Goal: Task Accomplishment & Management: Manage account settings

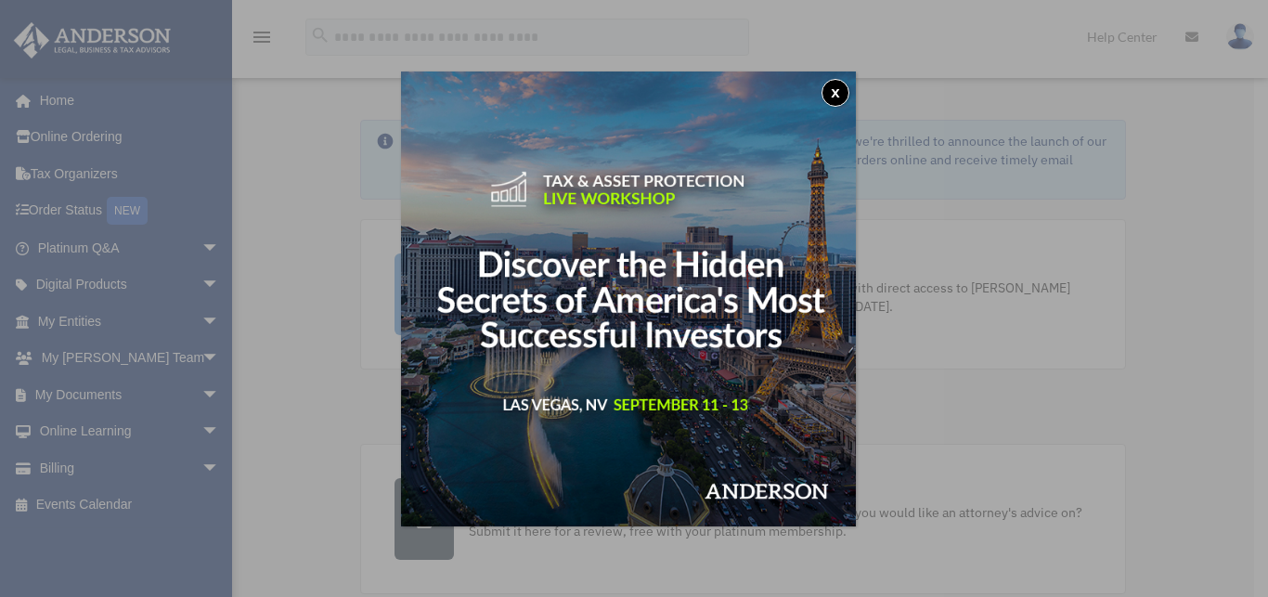
click at [846, 94] on button "x" at bounding box center [835, 93] width 28 height 28
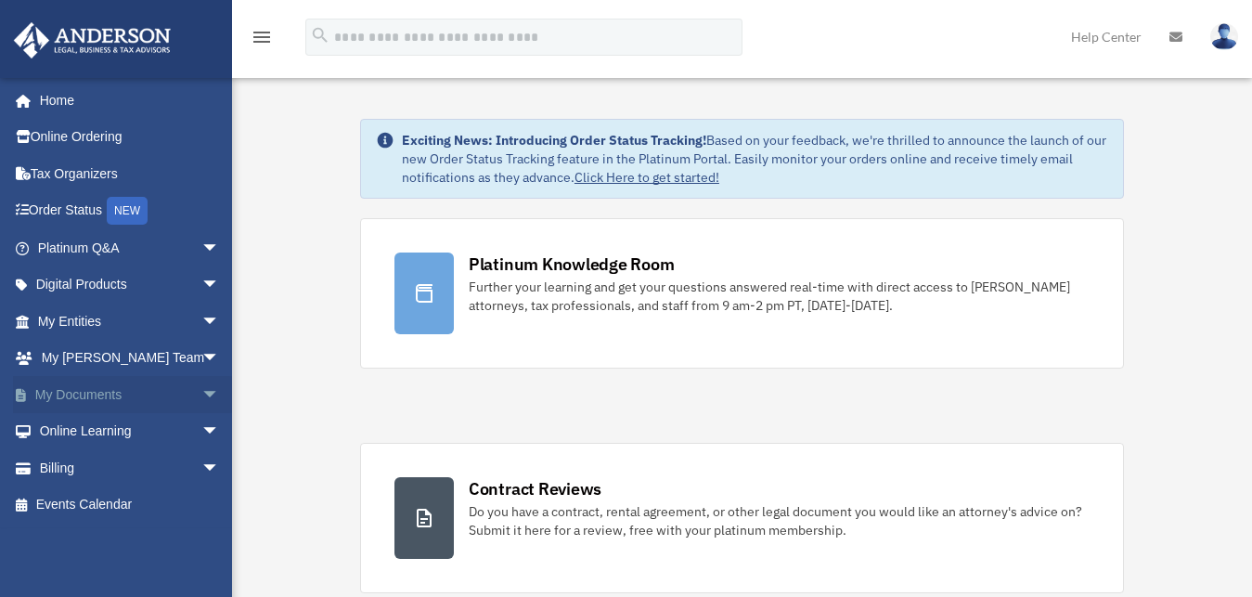
click at [97, 399] on link "My Documents arrow_drop_down" at bounding box center [130, 394] width 235 height 37
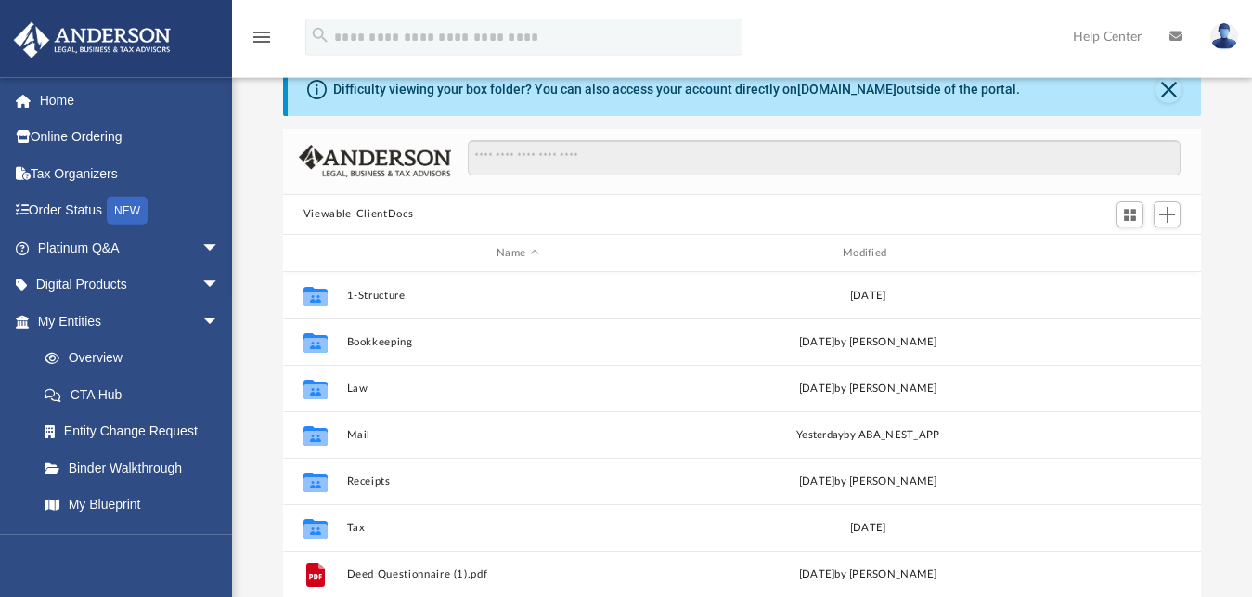
scroll to position [95, 0]
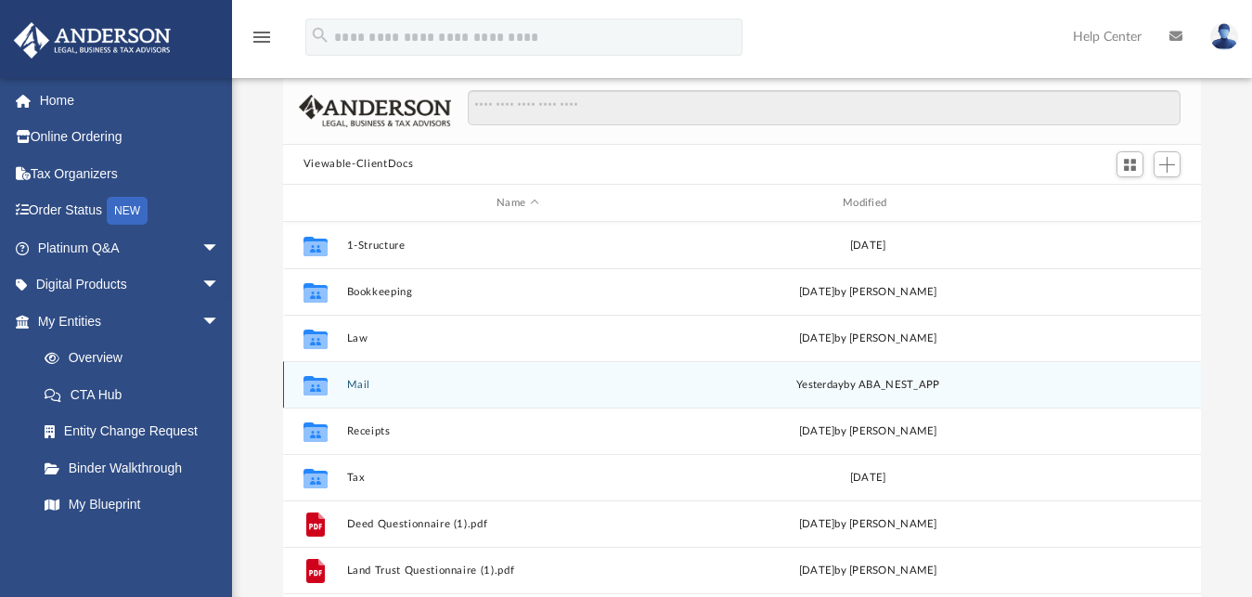
click at [523, 390] on button "Mail" at bounding box center [517, 385] width 342 height 12
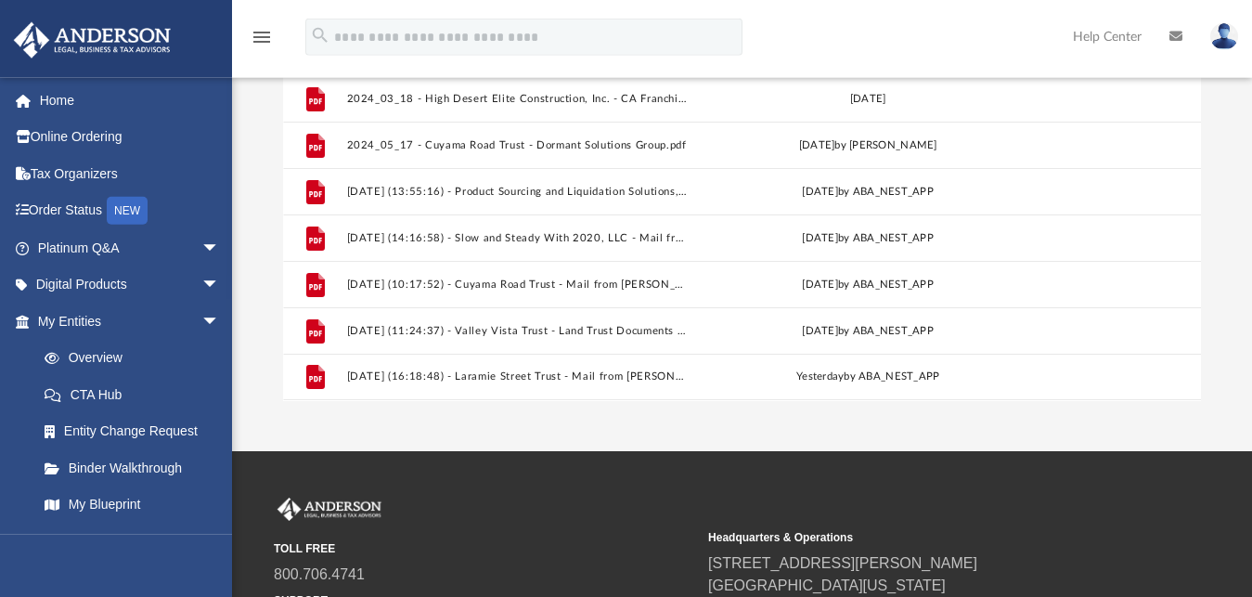
scroll to position [308, 0]
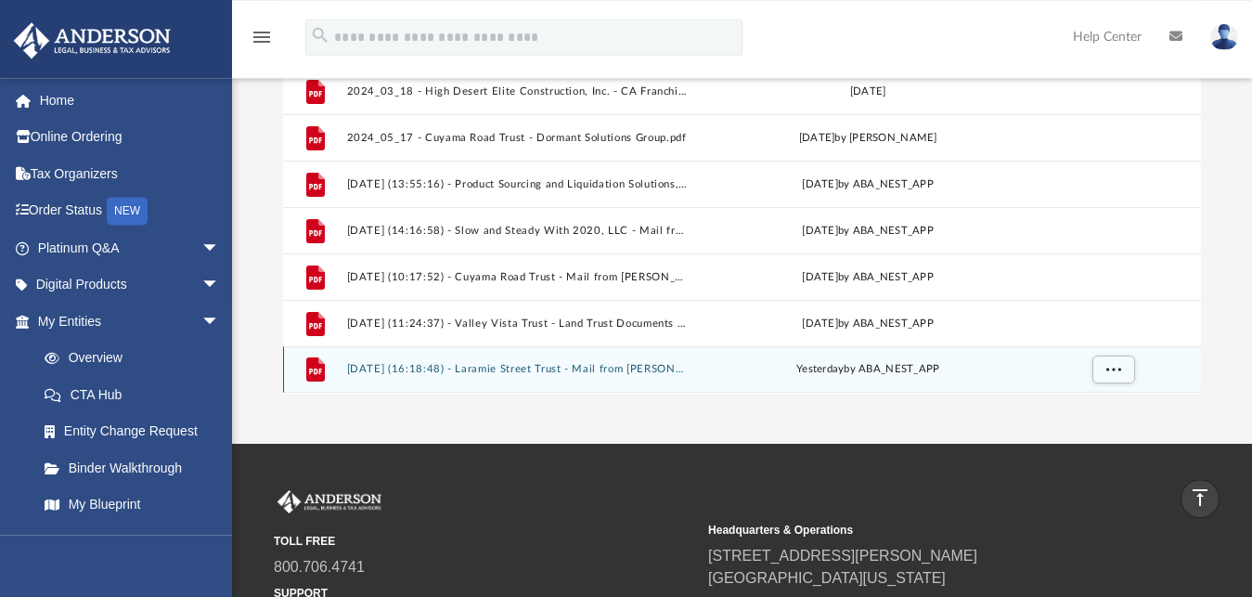
click at [568, 368] on button "2025.08.22 (16:18:48) - Laramie Street Trust - Mail from Lucien McArter.pdf" at bounding box center [517, 370] width 342 height 12
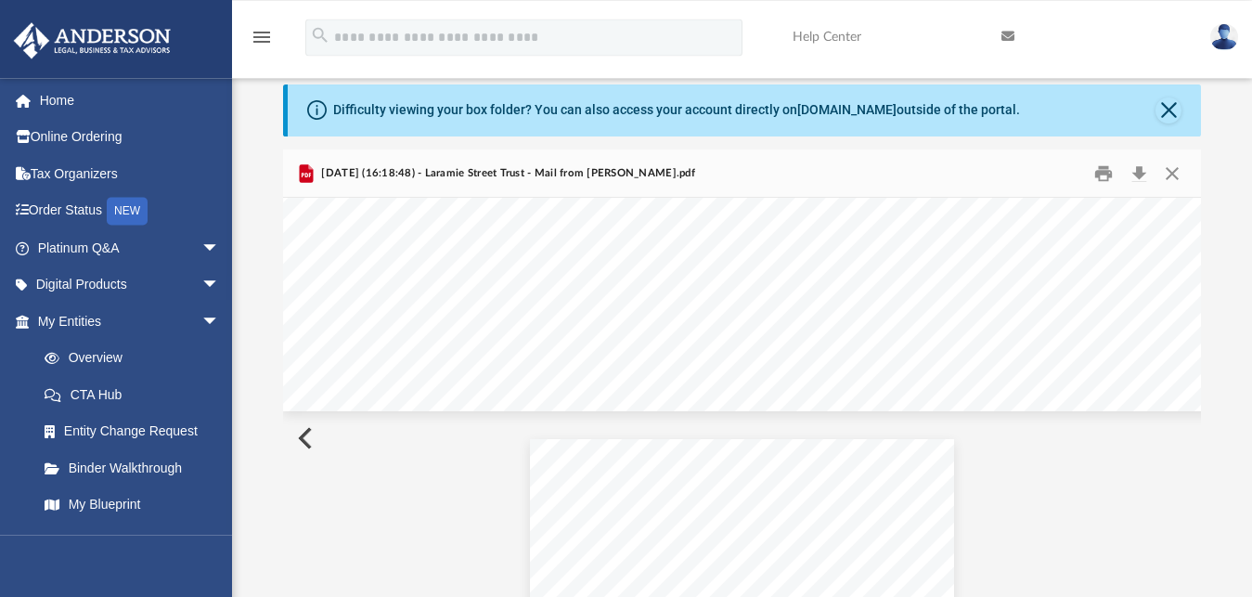
scroll to position [1303, 0]
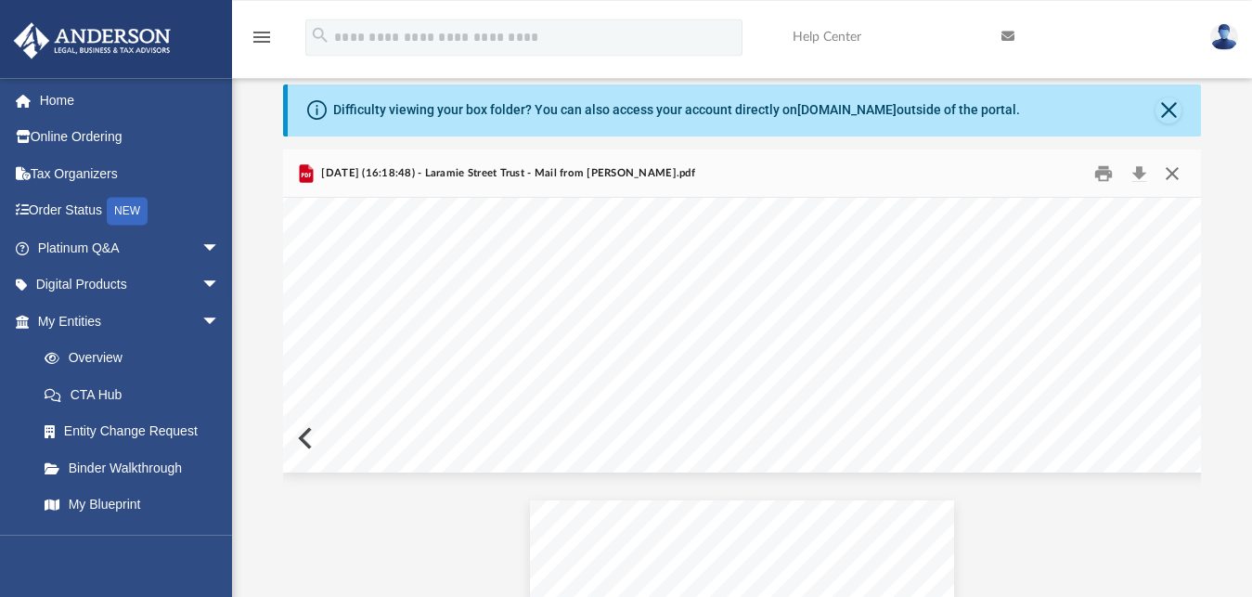
click at [1178, 175] on button "Close" at bounding box center [1172, 173] width 33 height 29
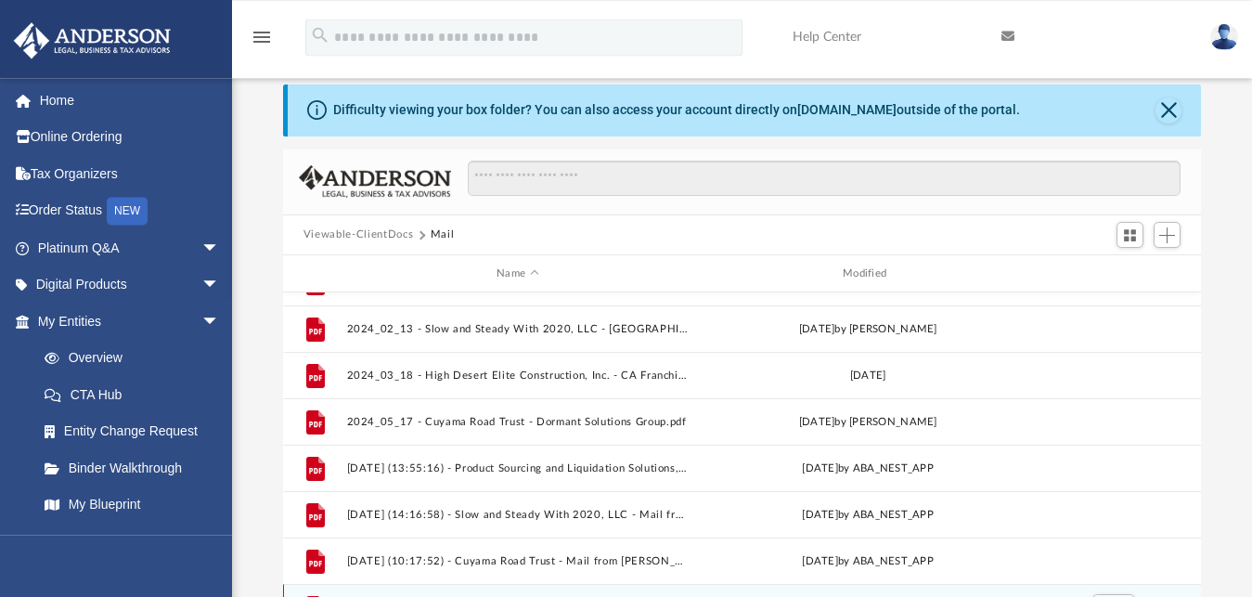
scroll to position [380, 0]
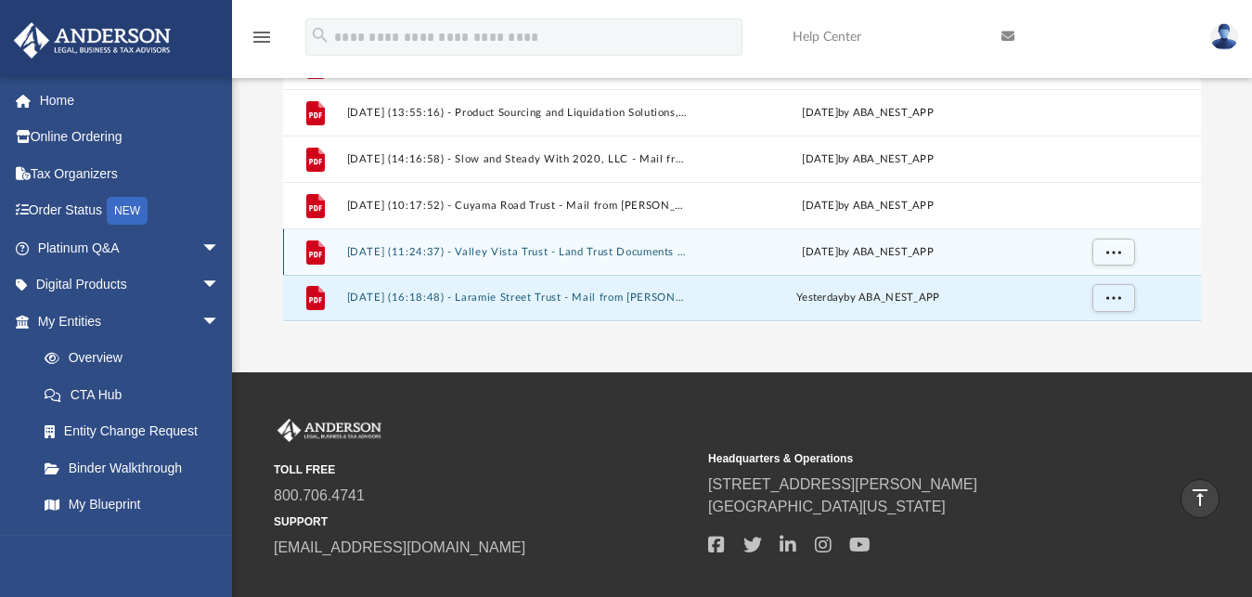
click at [597, 246] on div "File 2025.06.16 (11:24:37) - Valley Vista Trust - Land Trust Documents from Jos…" at bounding box center [742, 251] width 918 height 46
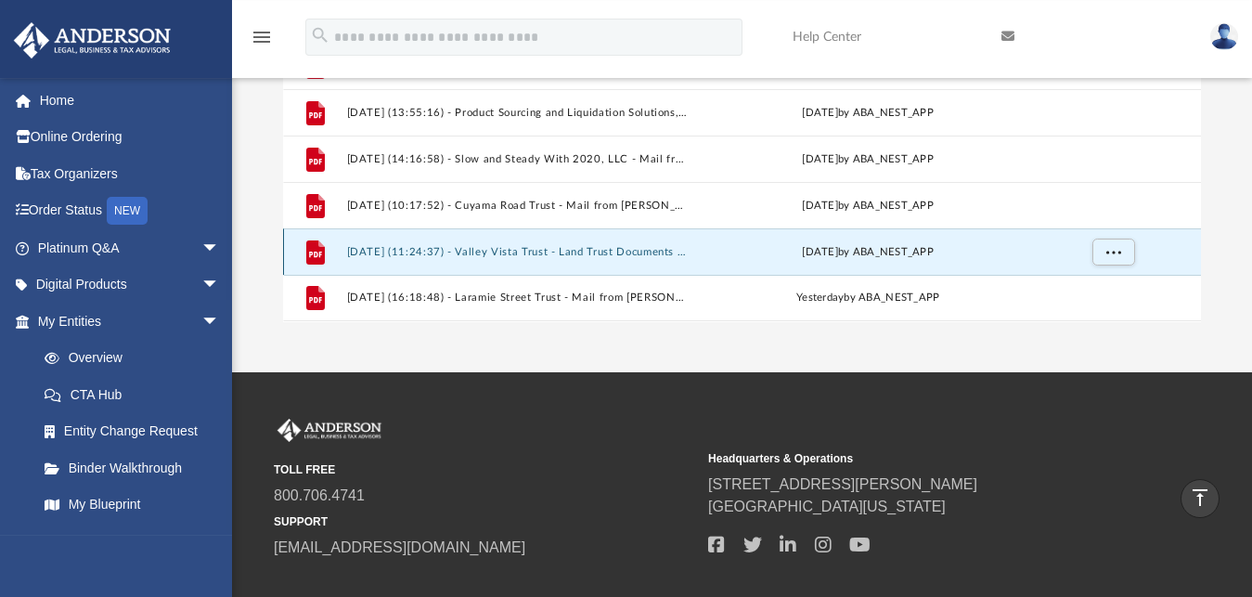
click at [533, 252] on button "2025.06.16 (11:24:37) - Valley Vista Trust - Land Trust Documents from Josie Go…" at bounding box center [517, 252] width 342 height 12
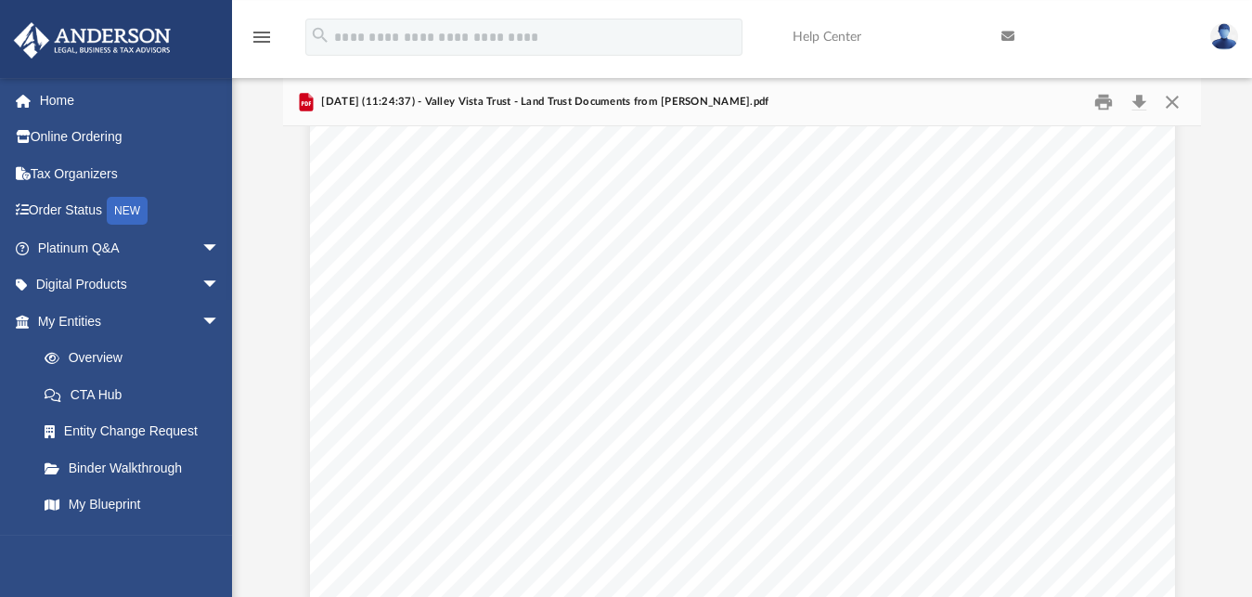
scroll to position [0, 0]
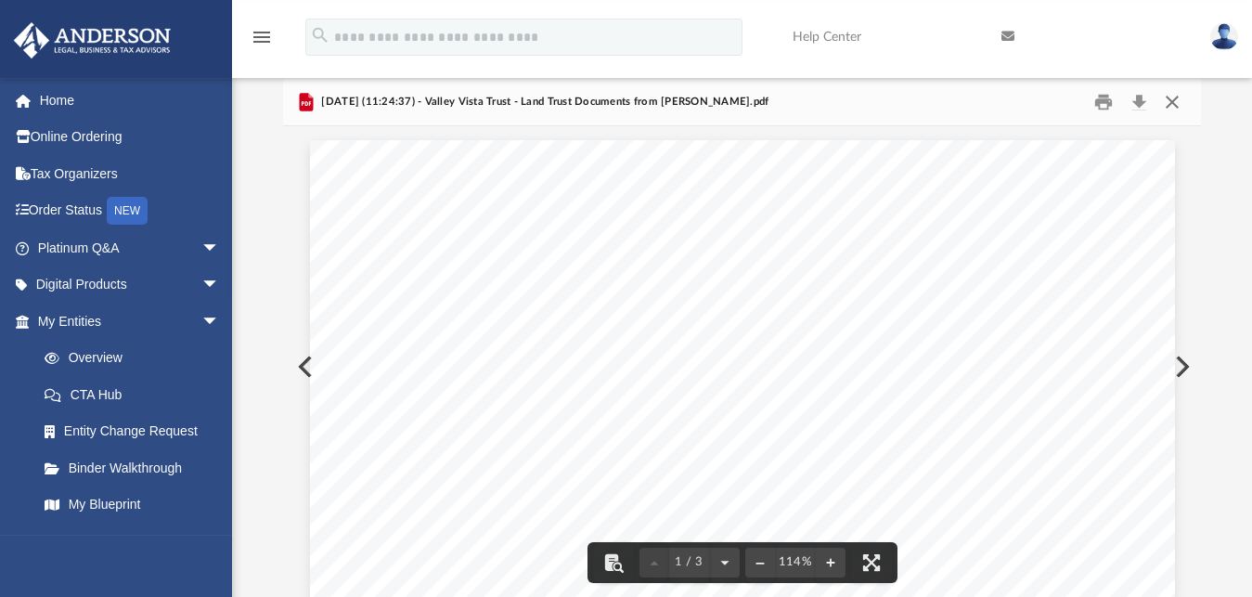
click at [1183, 97] on button "Close" at bounding box center [1172, 101] width 33 height 29
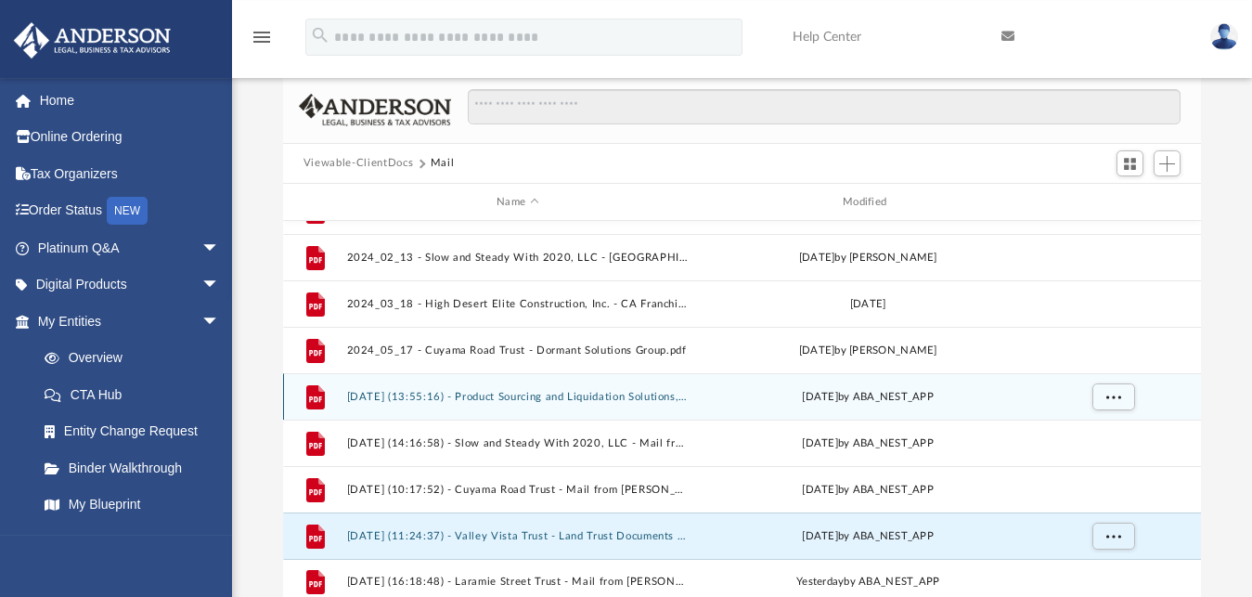
click at [608, 394] on button "2025.03.03 (13:55:16) - Product Sourcing and Liquidation Solutions, LLC - Mail …" at bounding box center [517, 397] width 342 height 12
